Goal: Information Seeking & Learning: Check status

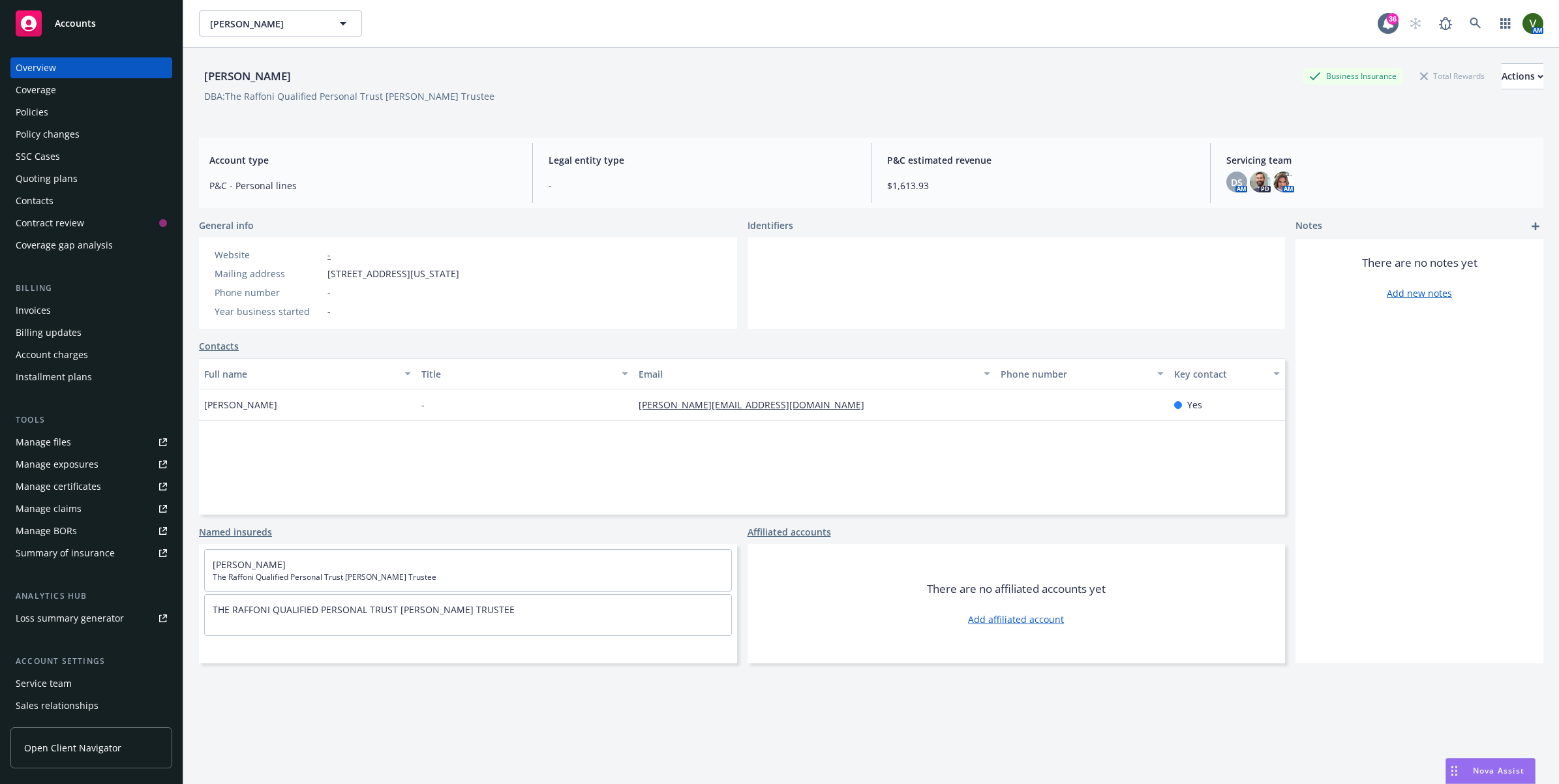
drag, startPoint x: 0, startPoint y: 0, endPoint x: 1334, endPoint y: 488, distance: 1420.5
click at [1334, 488] on div "There are no notes yet Add new notes" at bounding box center [1419, 452] width 248 height 424
